Goal: Book appointment/travel/reservation

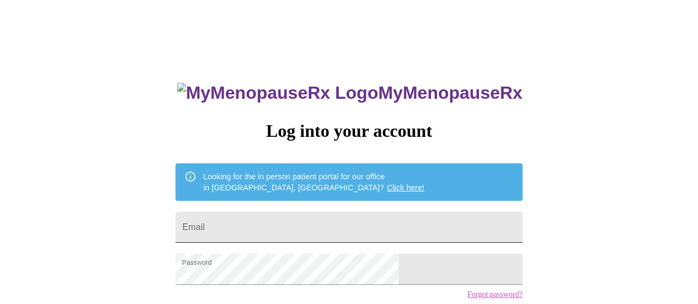
click at [321, 224] on input "Email" at bounding box center [349, 227] width 347 height 31
type input "sarastangel@comcast.net"
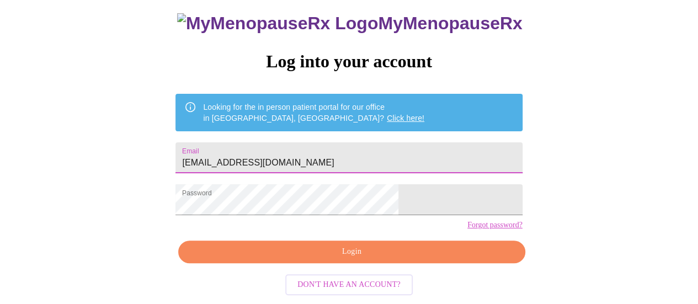
scroll to position [84, 0]
click at [337, 256] on span "Login" at bounding box center [351, 252] width 321 height 14
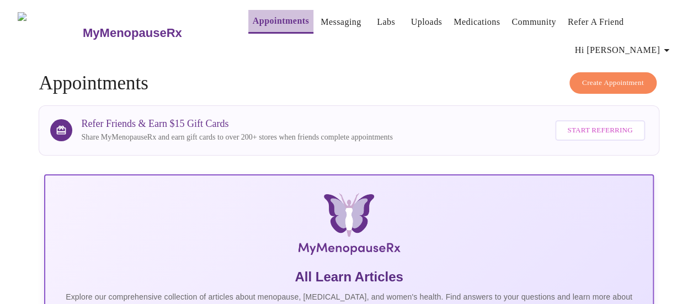
click at [267, 22] on link "Appointments" at bounding box center [281, 20] width 56 height 15
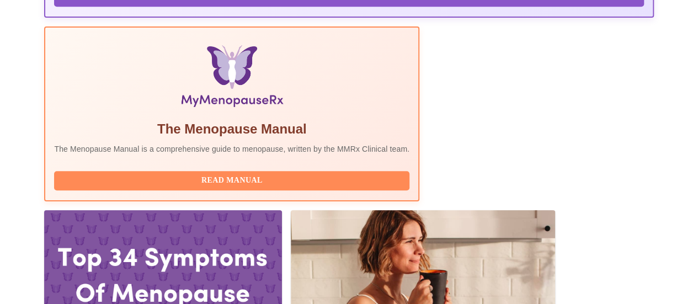
scroll to position [331, 0]
